Goal: Task Accomplishment & Management: Complete application form

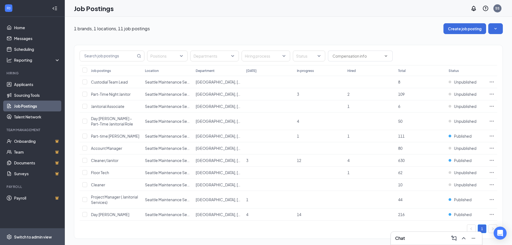
click at [19, 236] on div "Switch to admin view" at bounding box center [33, 236] width 38 height 5
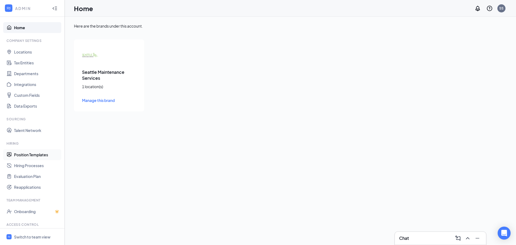
click at [39, 152] on link "Position Templates" at bounding box center [37, 154] width 46 height 11
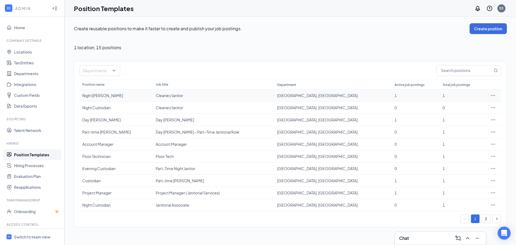
click at [492, 96] on icon "Ellipses" at bounding box center [493, 95] width 5 height 5
click at [464, 133] on span "View job postings" at bounding box center [460, 131] width 31 height 5
click at [85, 95] on div "Night [PERSON_NAME]" at bounding box center [116, 95] width 68 height 5
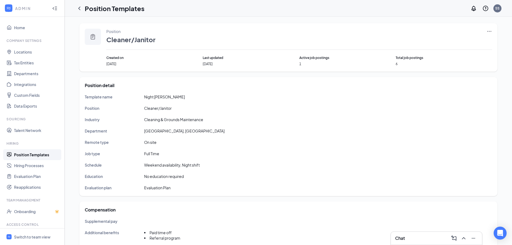
click at [490, 31] on icon "Ellipses" at bounding box center [489, 31] width 5 height 5
click at [343, 120] on div "Industry Cleaning & Grounds Maintenance" at bounding box center [288, 119] width 407 height 6
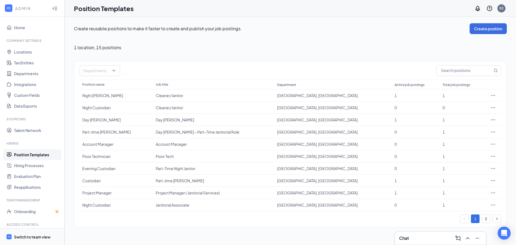
click at [28, 236] on div "Switch to team view" at bounding box center [32, 236] width 36 height 5
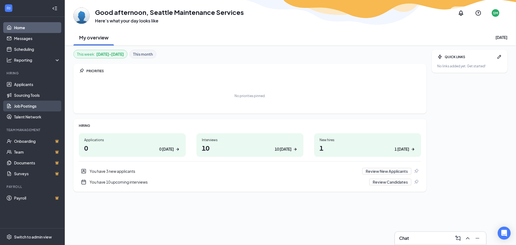
click at [32, 108] on link "Job Postings" at bounding box center [37, 105] width 46 height 11
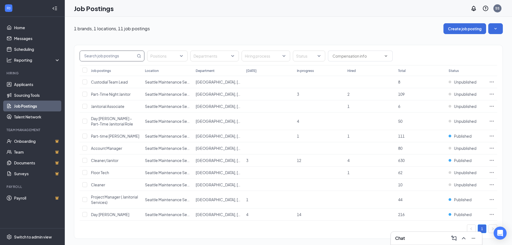
click at [102, 57] on input "text" at bounding box center [108, 56] width 56 height 10
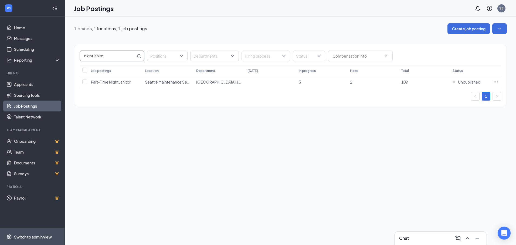
type input "night janito"
click at [21, 236] on div "Switch to admin view" at bounding box center [33, 236] width 38 height 5
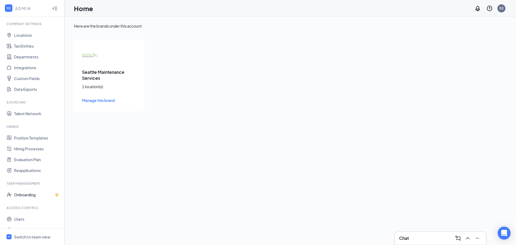
scroll to position [26, 0]
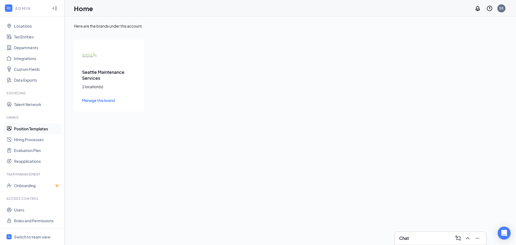
click at [38, 127] on link "Position Templates" at bounding box center [37, 128] width 46 height 11
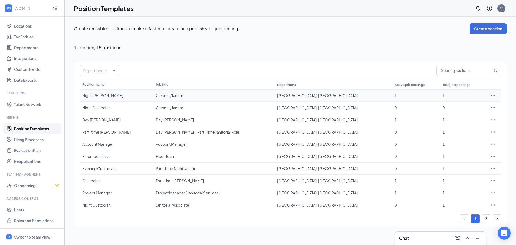
click at [494, 93] on icon "Ellipses" at bounding box center [493, 95] width 5 height 5
click at [460, 103] on span "Edit" at bounding box center [468, 106] width 46 height 6
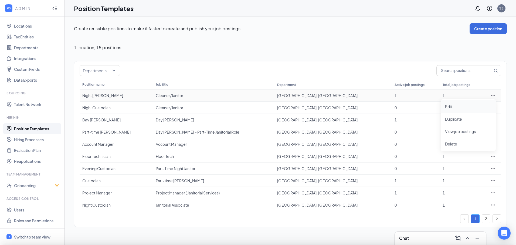
type input "[GEOGRAPHIC_DATA], [GEOGRAPHIC_DATA]"
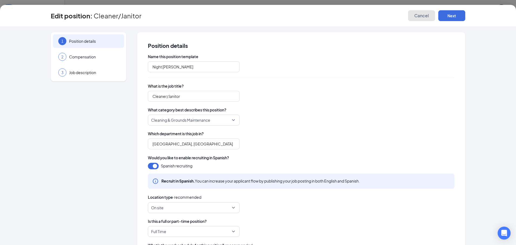
click at [418, 11] on button "Cancel" at bounding box center [421, 15] width 27 height 11
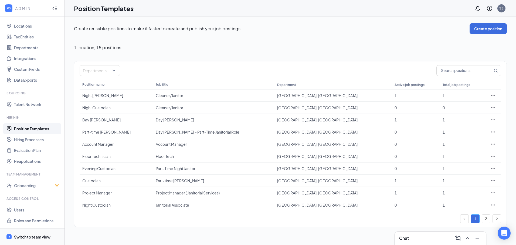
click at [35, 238] on div "Switch to team view" at bounding box center [32, 236] width 36 height 5
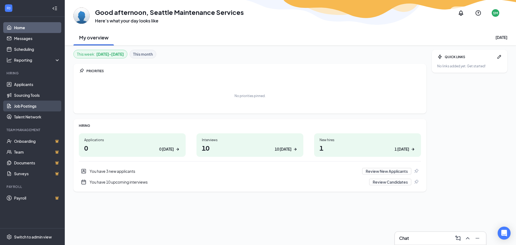
click at [46, 108] on link "Job Postings" at bounding box center [37, 105] width 46 height 11
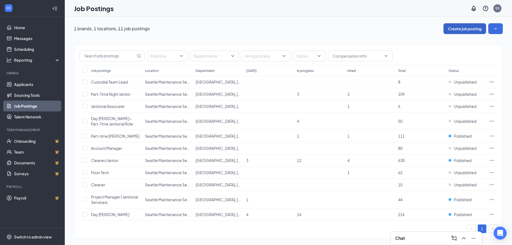
click at [453, 29] on button "Create job posting" at bounding box center [465, 28] width 43 height 11
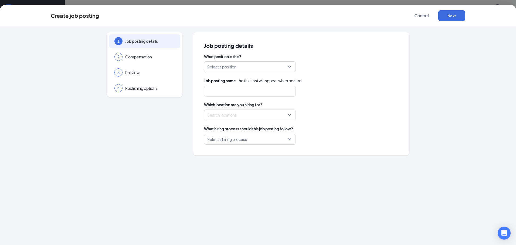
click at [291, 65] on div "Select a position" at bounding box center [250, 66] width 92 height 11
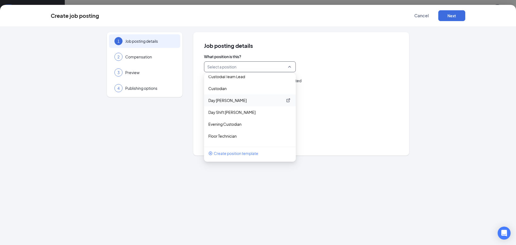
scroll to position [54, 0]
click at [251, 132] on p "Night Janitor" at bounding box center [245, 133] width 75 height 5
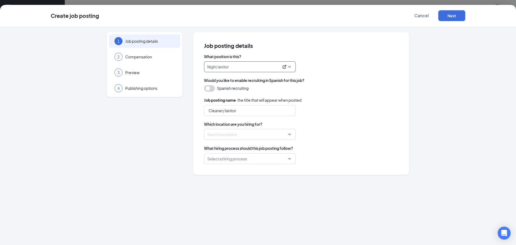
click at [259, 135] on div at bounding box center [249, 134] width 82 height 9
click at [248, 150] on span "All Locations" at bounding box center [249, 148] width 87 height 10
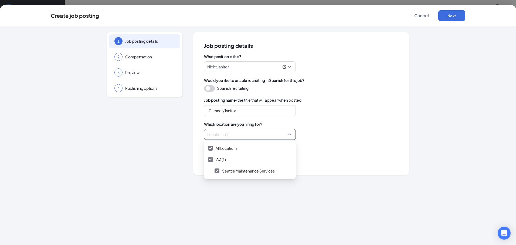
click at [357, 136] on div "Locations (1)" at bounding box center [301, 134] width 194 height 11
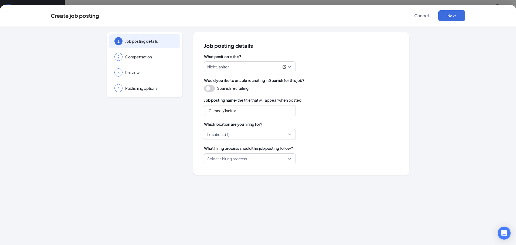
click at [270, 160] on input "search" at bounding box center [248, 158] width 82 height 10
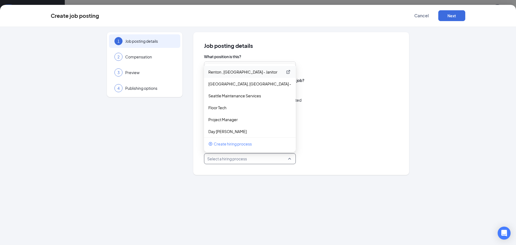
click at [248, 73] on p "Renton , [GEOGRAPHIC_DATA] - Janitor" at bounding box center [245, 71] width 75 height 5
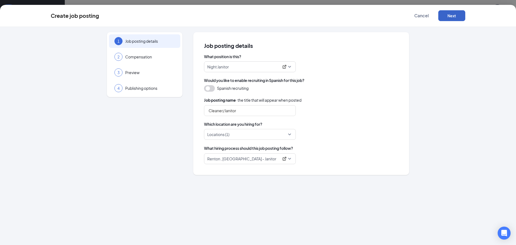
click at [451, 14] on button "Next" at bounding box center [451, 15] width 27 height 11
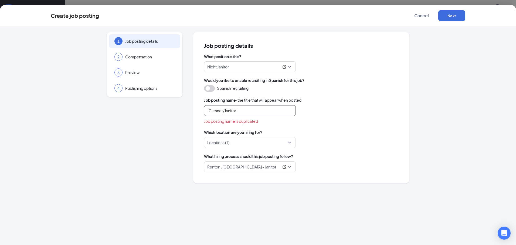
click at [239, 111] on input "Cleaner/Janitor" at bounding box center [250, 110] width 92 height 11
type input "C"
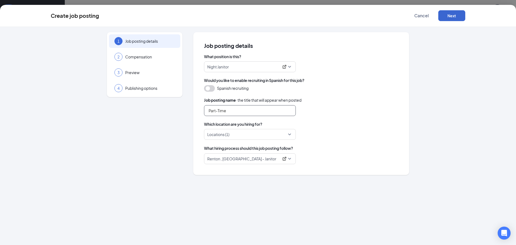
type input "Part-Time"
click at [446, 20] on button "Next" at bounding box center [451, 15] width 27 height 11
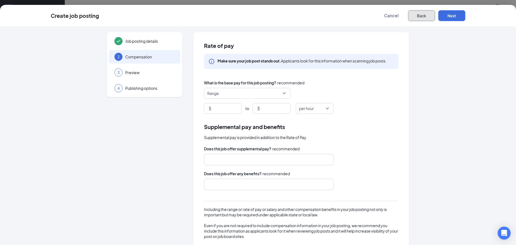
click at [420, 11] on button "Back" at bounding box center [421, 15] width 27 height 11
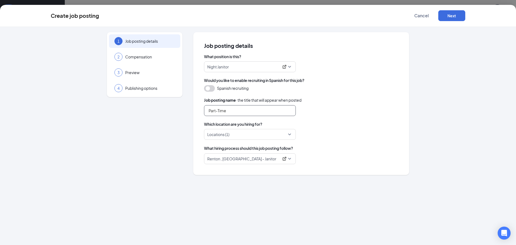
click at [249, 110] on input "Part-Time" at bounding box center [250, 110] width 92 height 11
type input "Part-Time Night Custodian"
click at [457, 16] on button "Next" at bounding box center [451, 15] width 27 height 11
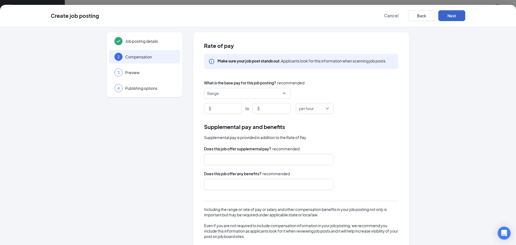
click at [257, 89] on span "Range" at bounding box center [244, 93] width 75 height 10
click at [221, 109] on input at bounding box center [226, 108] width 29 height 10
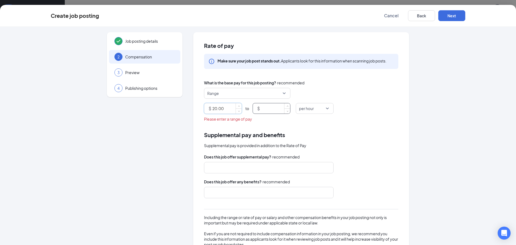
type input "20"
click at [262, 107] on input at bounding box center [275, 108] width 29 height 10
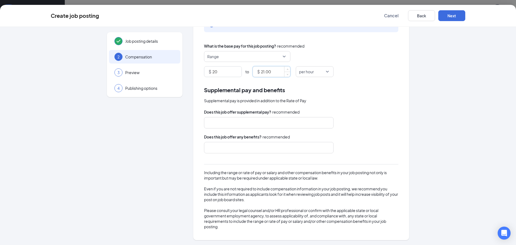
scroll to position [37, 0]
type input "21"
click at [458, 12] on button "Next" at bounding box center [451, 15] width 27 height 11
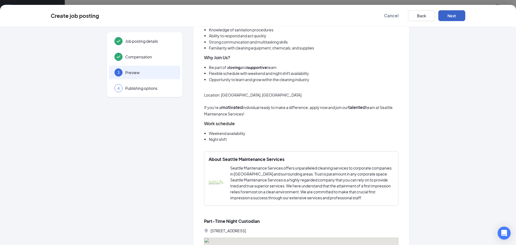
scroll to position [334, 0]
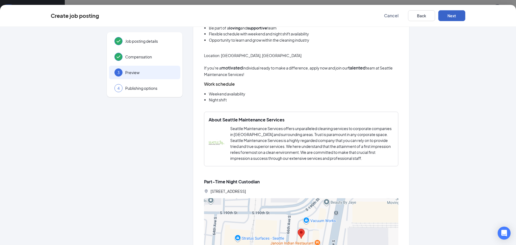
click at [458, 12] on button "Next" at bounding box center [451, 15] width 27 height 11
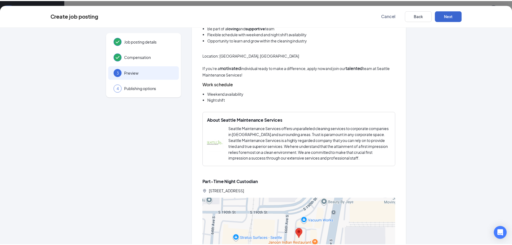
scroll to position [0, 0]
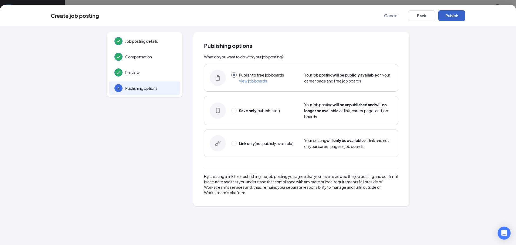
click at [454, 16] on button "Publish" at bounding box center [451, 15] width 27 height 11
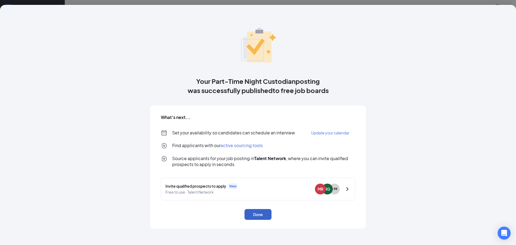
click at [262, 218] on button "Done" at bounding box center [258, 214] width 27 height 11
